Goal: Transaction & Acquisition: Purchase product/service

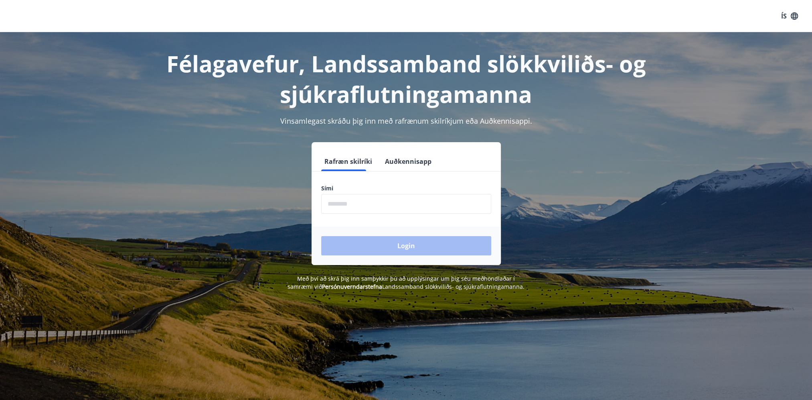
click at [351, 203] on input "phone" at bounding box center [406, 204] width 170 height 20
type input "********"
click at [366, 241] on button "Login" at bounding box center [406, 245] width 170 height 19
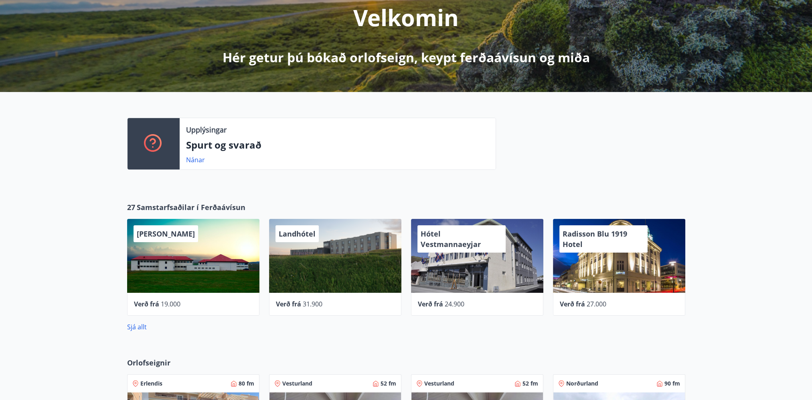
scroll to position [160, 0]
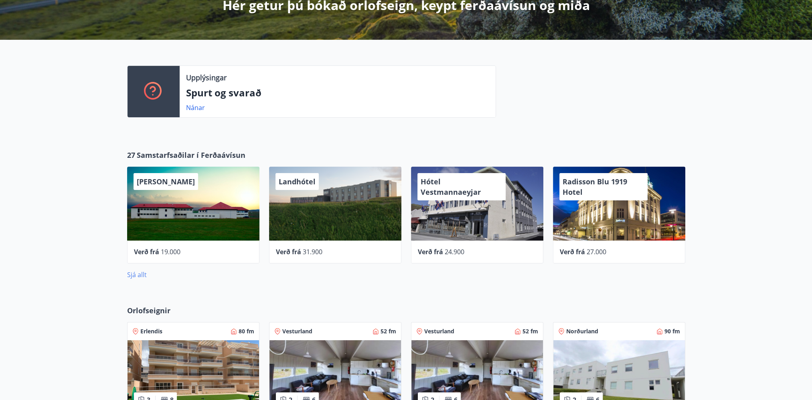
click at [138, 276] on link "Sjá allt" at bounding box center [137, 274] width 20 height 9
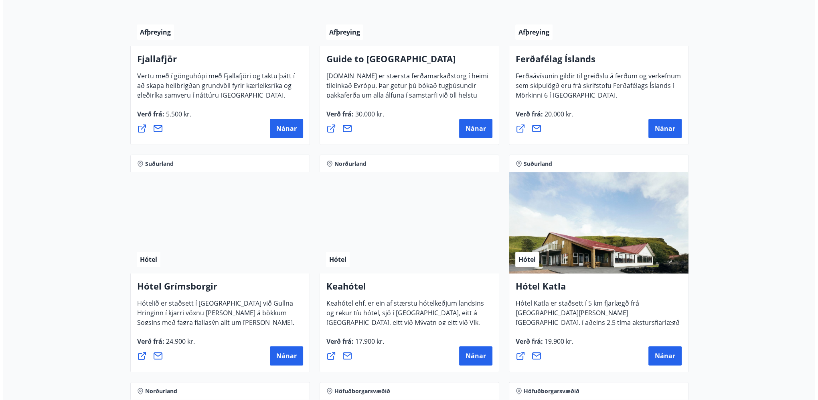
scroll to position [241, 0]
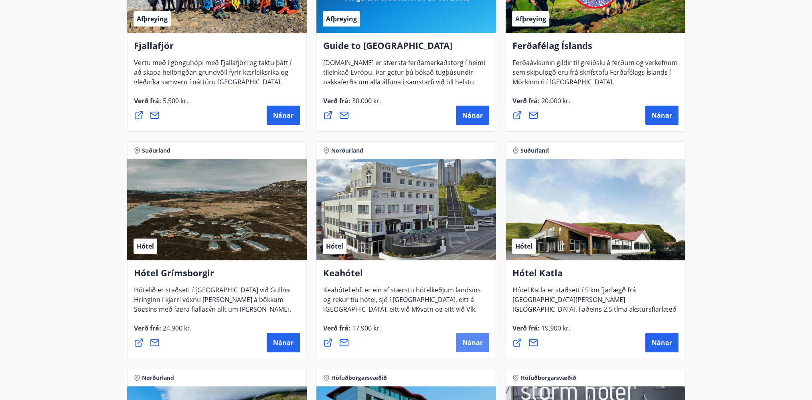
click at [468, 341] on span "Nánar" at bounding box center [472, 342] width 20 height 9
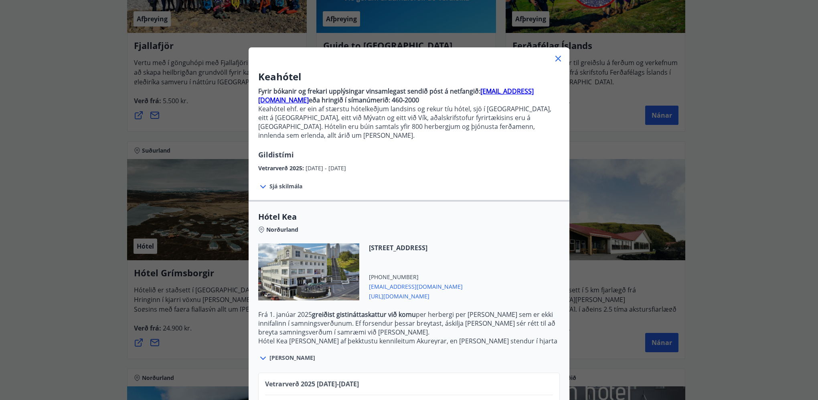
scroll to position [0, 0]
click at [504, 91] on strong "bokanir@keahotels.is" at bounding box center [396, 96] width 276 height 18
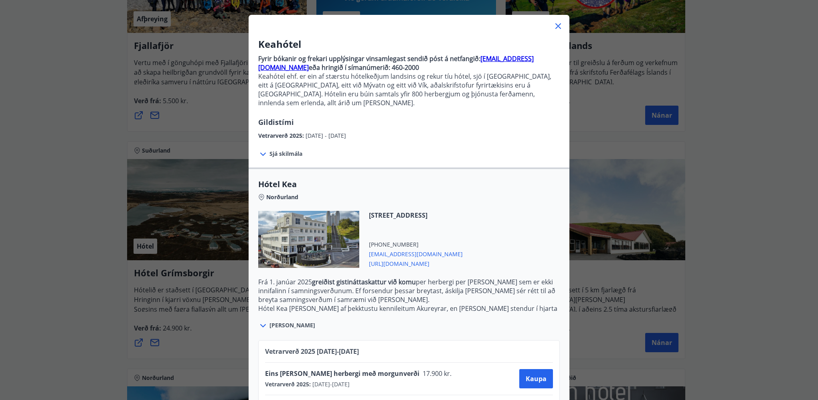
scroll to position [67, 0]
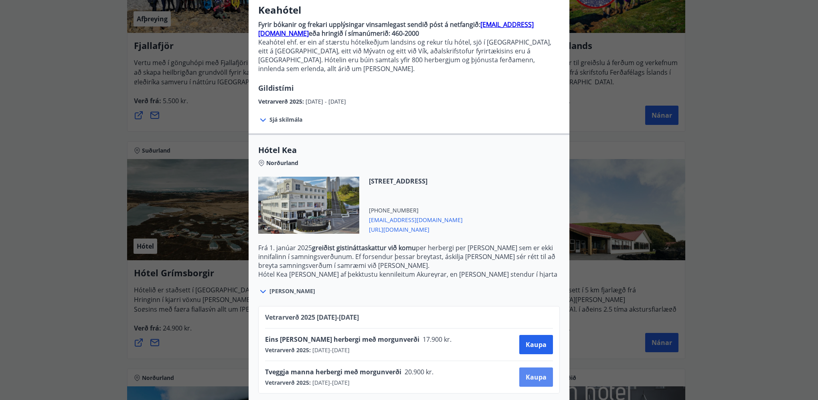
click at [536, 372] on span "Kaupa" at bounding box center [536, 376] width 21 height 9
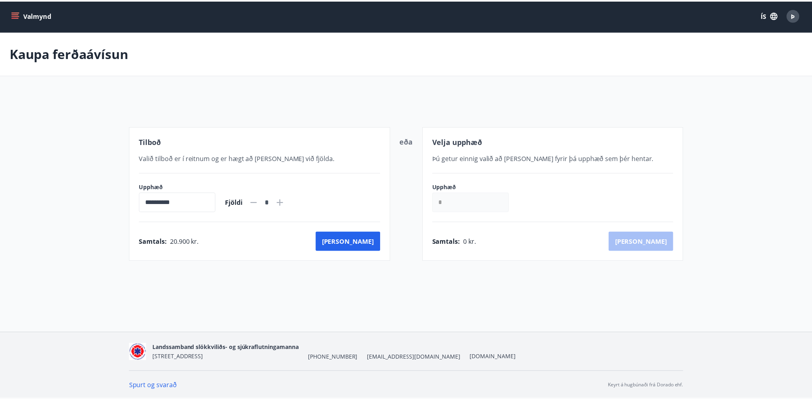
scroll to position [1, 0]
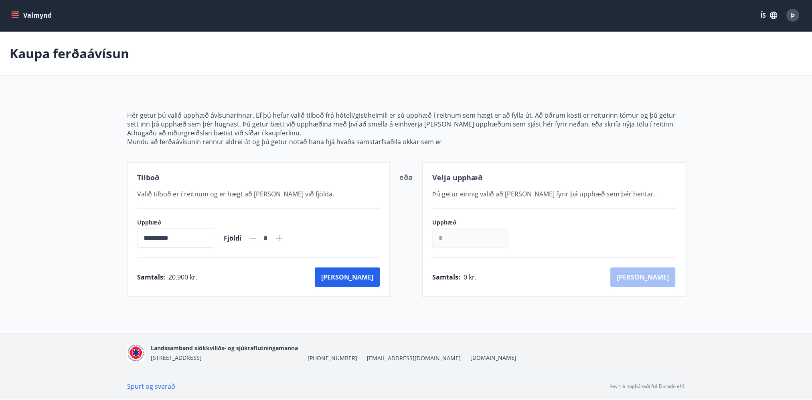
click at [284, 237] on icon at bounding box center [279, 238] width 10 height 10
type input "*"
